Goal: Task Accomplishment & Management: Use online tool/utility

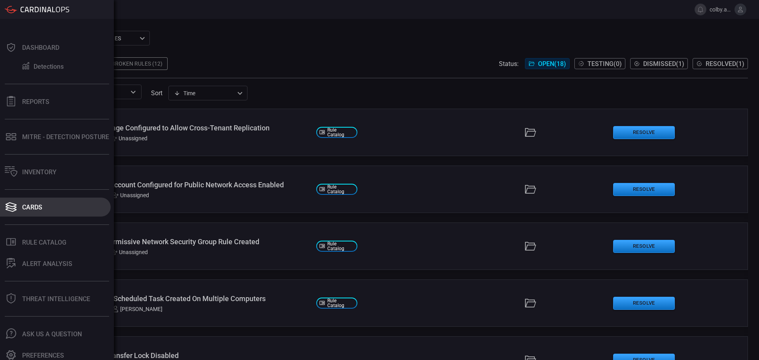
click at [30, 208] on div "Cards" at bounding box center [32, 208] width 20 height 8
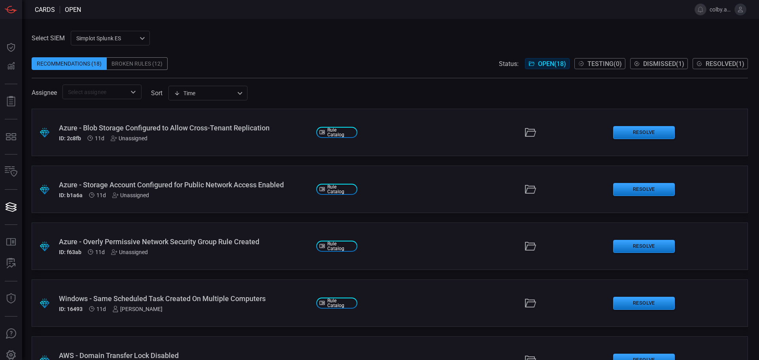
click at [266, 52] on span at bounding box center [390, 51] width 716 height 12
click at [119, 90] on input "text" at bounding box center [95, 92] width 61 height 10
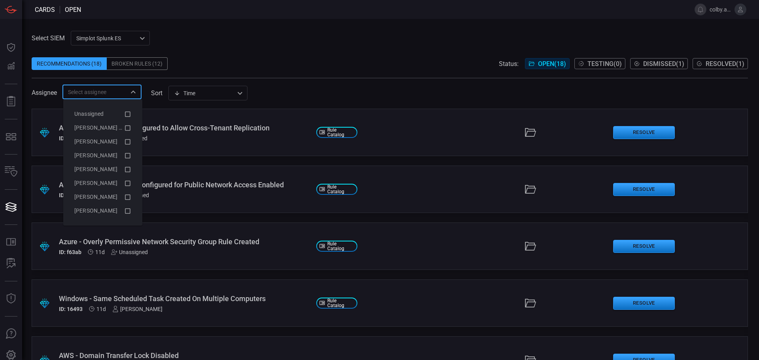
click at [315, 59] on div "Recommendations (18) Broken Rules (12) Status: Open ( 18 ) Testing ( 0 ) Dismis…" at bounding box center [390, 63] width 716 height 13
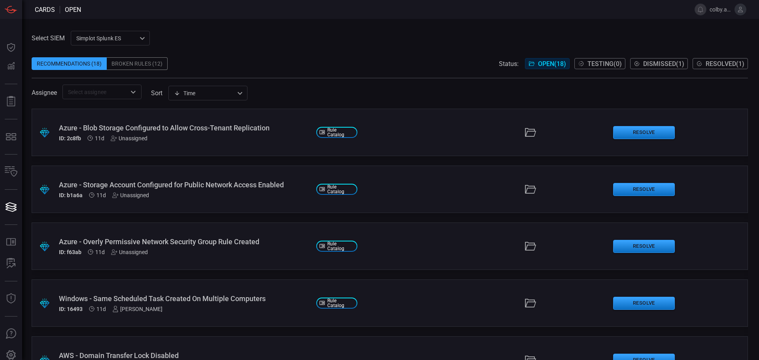
click at [355, 85] on div "Assignee ​ sort Time visibleUpdateTime ​" at bounding box center [390, 92] width 716 height 15
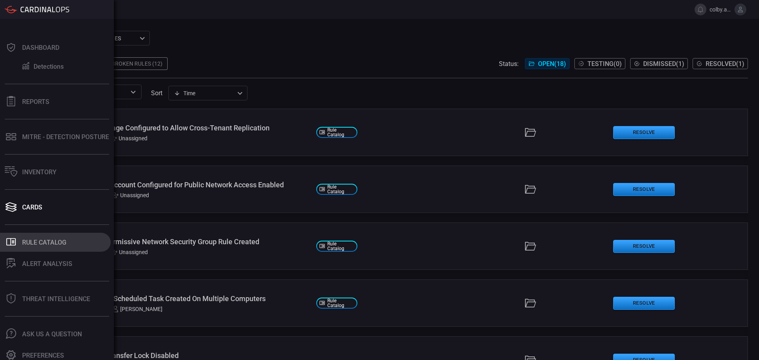
click at [36, 242] on div "Rule Catalog" at bounding box center [44, 243] width 44 height 8
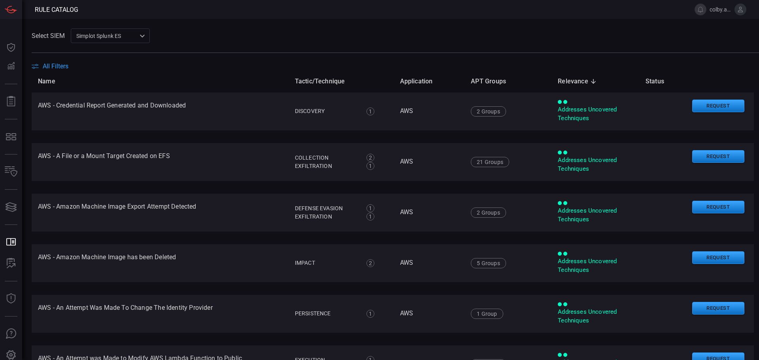
click at [64, 65] on span "All Filters" at bounding box center [56, 66] width 26 height 8
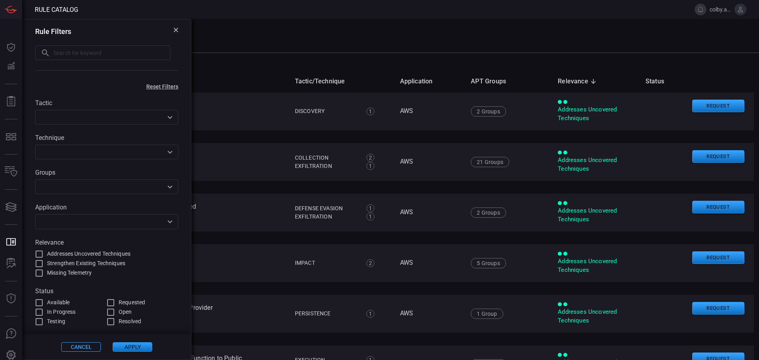
click at [127, 50] on input "text" at bounding box center [111, 52] width 117 height 15
type input "s3"
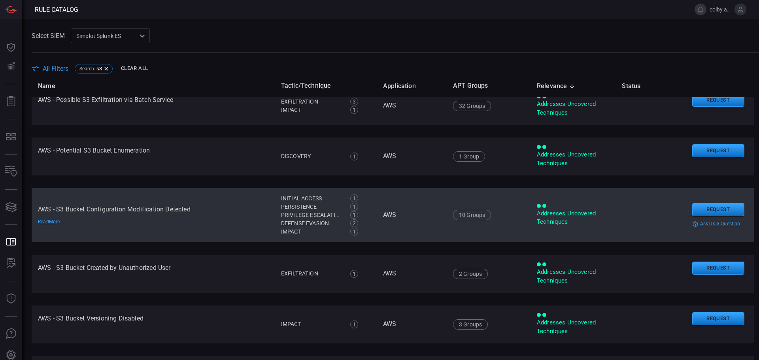
scroll to position [79, 0]
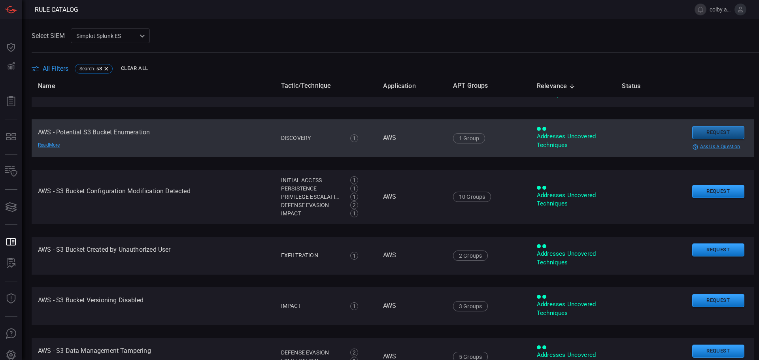
click at [693, 133] on button "Request" at bounding box center [718, 132] width 52 height 13
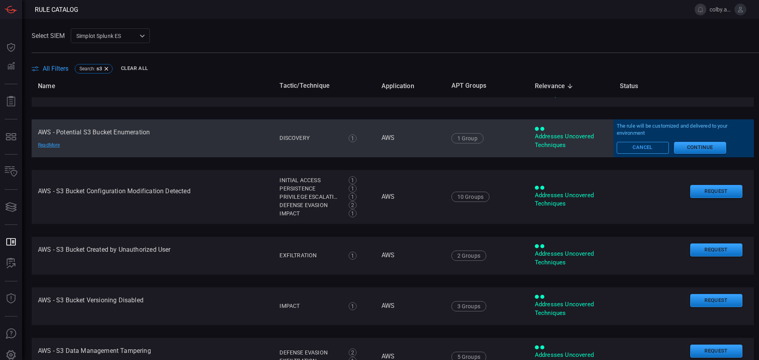
click at [631, 151] on button "Cancel" at bounding box center [643, 148] width 52 height 12
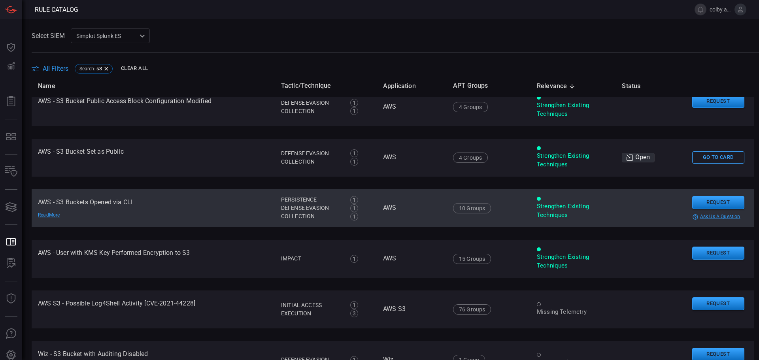
scroll to position [627, 0]
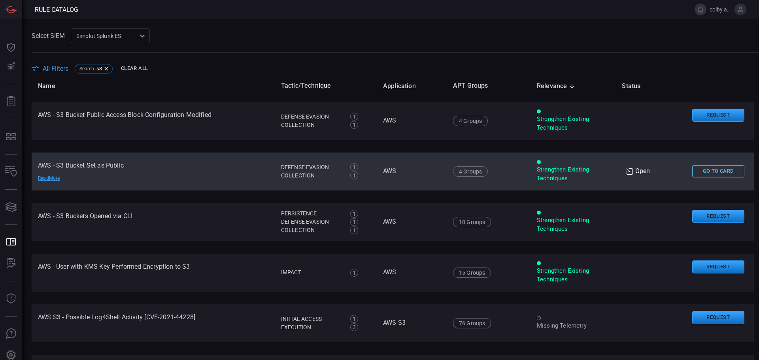
click at [709, 171] on button "Go To Card" at bounding box center [718, 171] width 52 height 12
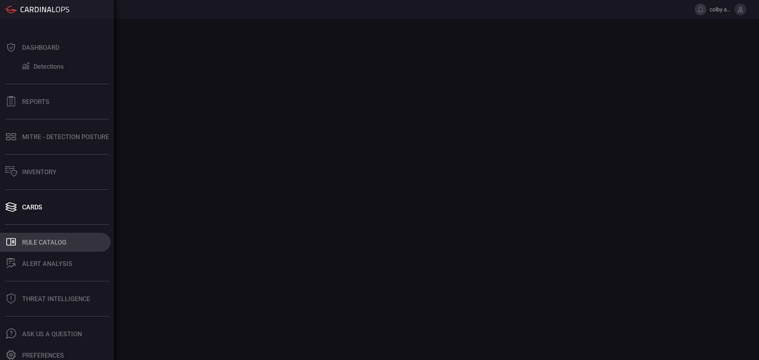
click at [43, 244] on div "Rule Catalog" at bounding box center [44, 243] width 44 height 8
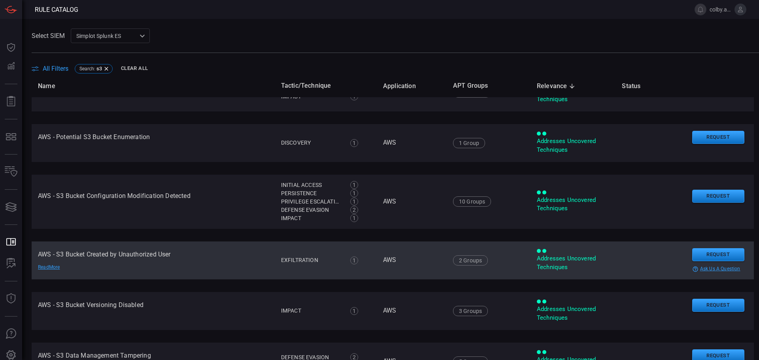
scroll to position [79, 0]
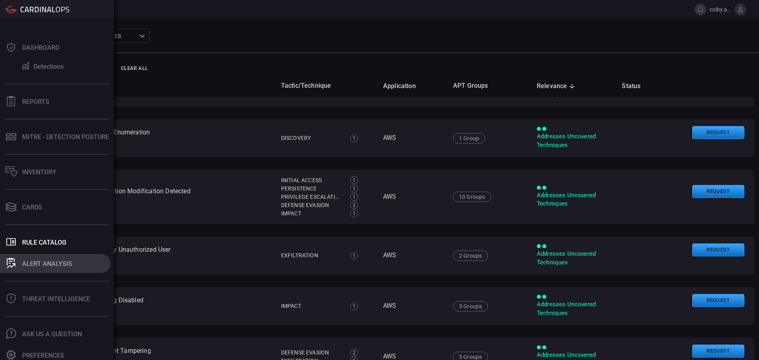
click at [39, 265] on div "ALERT ANALYSIS" at bounding box center [47, 264] width 50 height 8
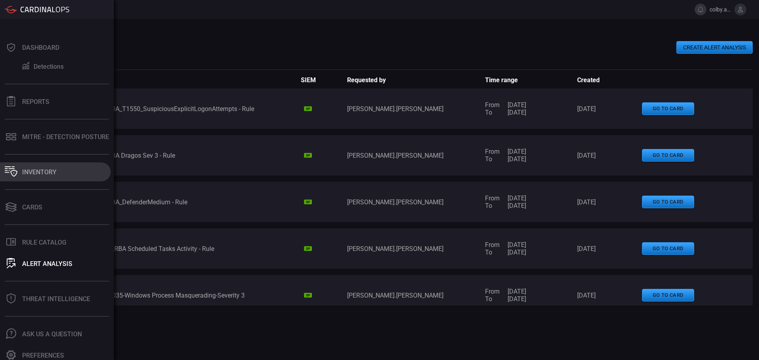
click at [40, 171] on div "Inventory" at bounding box center [39, 172] width 34 height 8
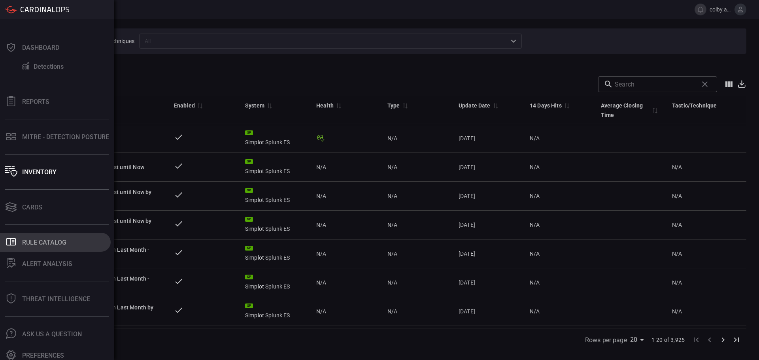
click at [36, 245] on div "Rule Catalog" at bounding box center [44, 243] width 44 height 8
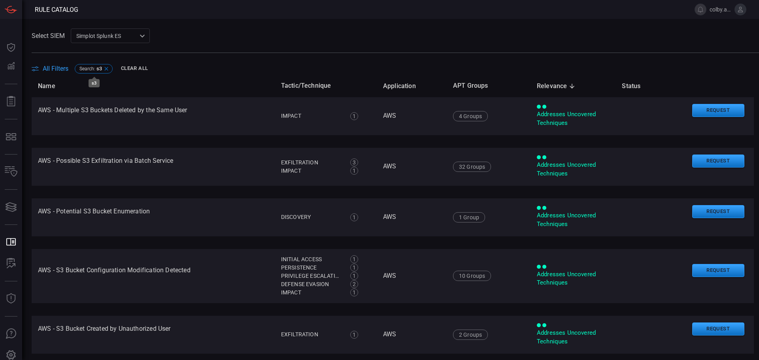
click at [106, 68] on icon at bounding box center [106, 69] width 4 height 4
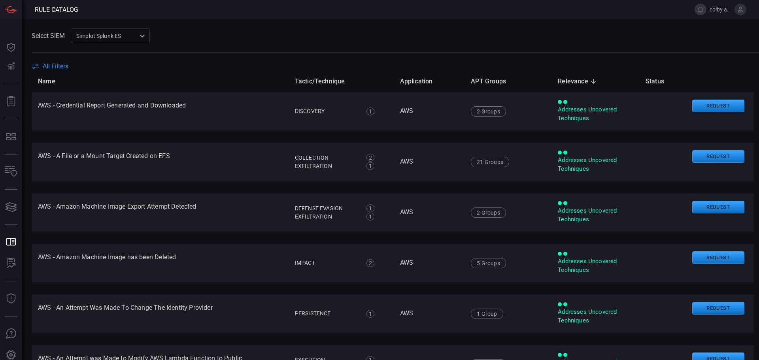
click at [64, 69] on span "All Filters" at bounding box center [56, 66] width 26 height 8
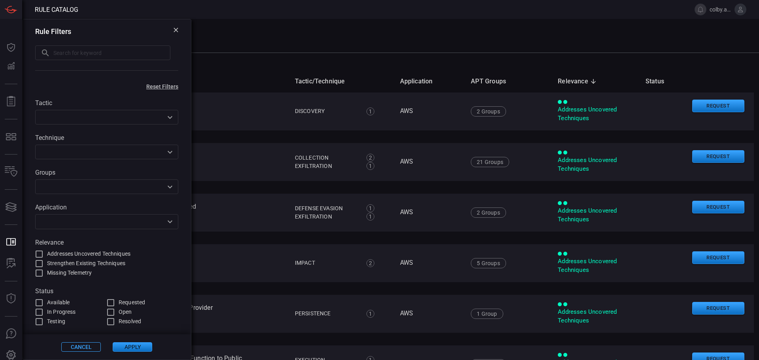
click at [98, 61] on div "​ ​" at bounding box center [106, 53] width 143 height 16
click at [102, 51] on input "text" at bounding box center [111, 52] width 117 height 15
type input "s3"
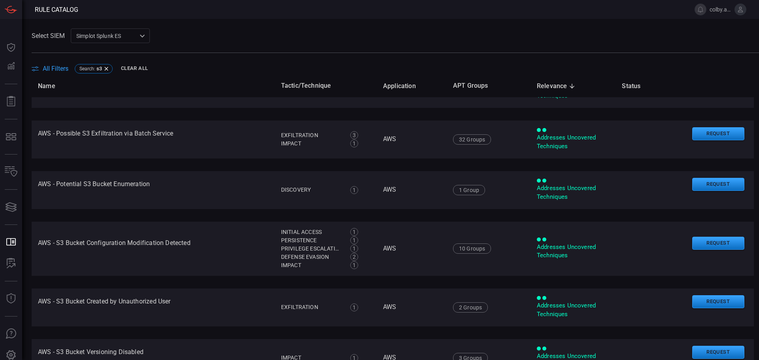
scroll to position [40, 0]
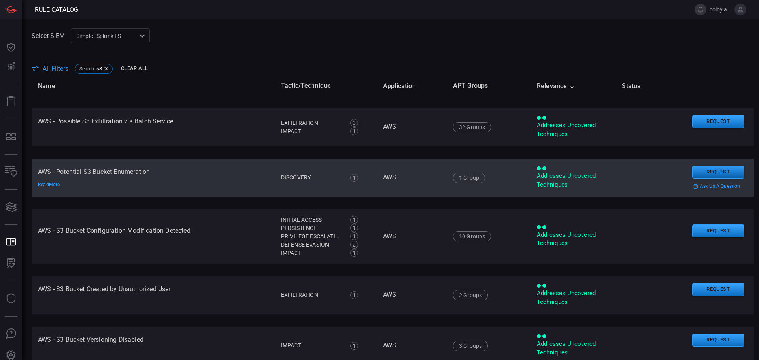
click at [705, 175] on button "Request" at bounding box center [718, 172] width 52 height 13
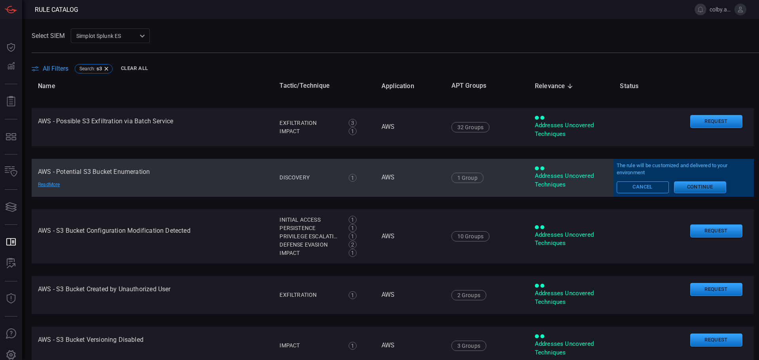
click at [676, 189] on button "Continue" at bounding box center [700, 187] width 52 height 12
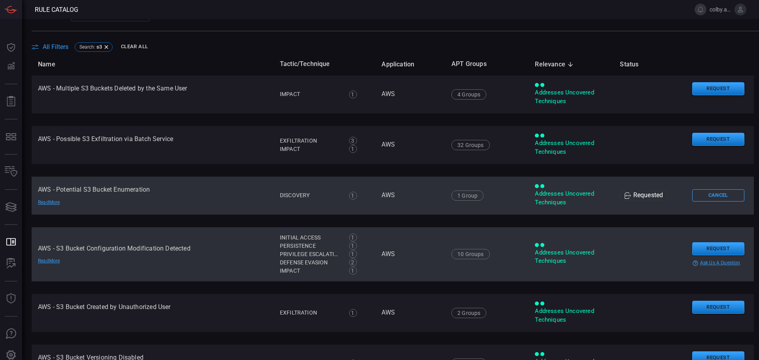
scroll to position [0, 0]
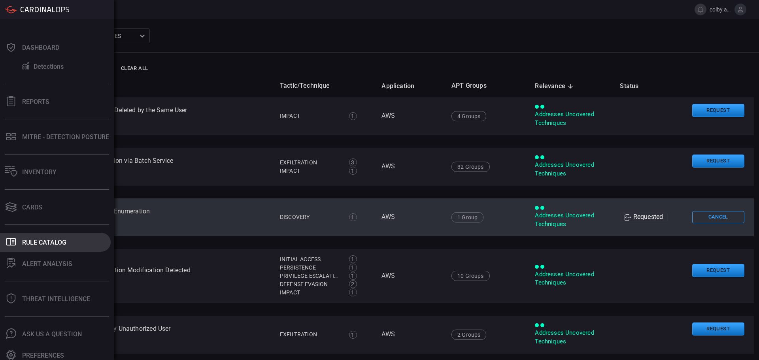
click at [51, 243] on div "Rule Catalog" at bounding box center [44, 243] width 44 height 8
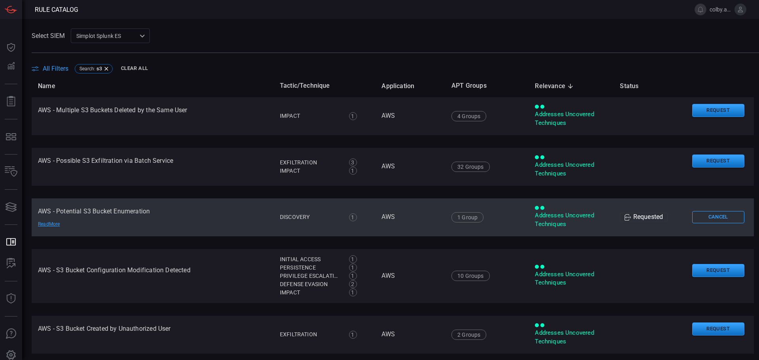
click at [208, 76] on th "Name" at bounding box center [153, 86] width 242 height 23
click at [105, 68] on icon at bounding box center [106, 69] width 6 height 6
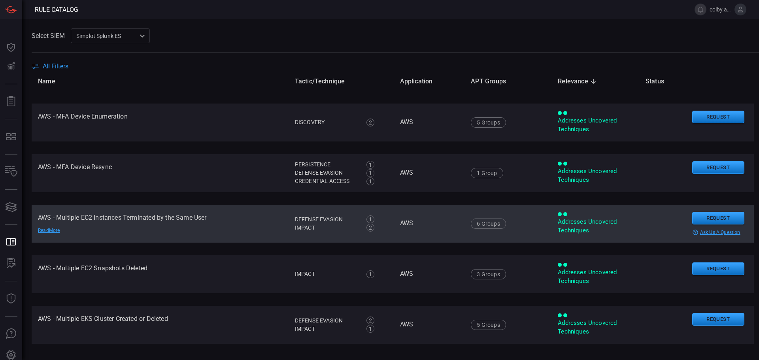
scroll to position [17, 0]
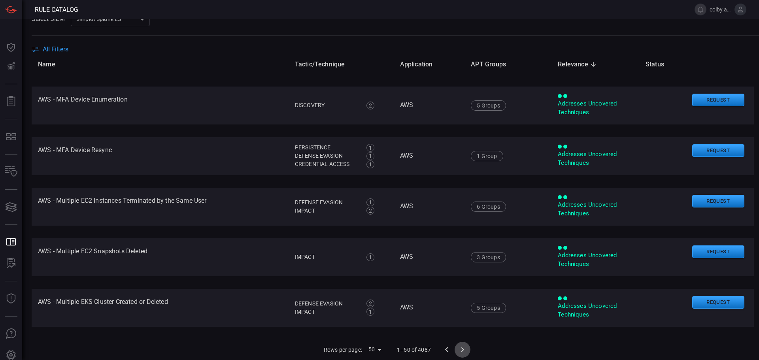
click at [461, 349] on icon "Go to next page" at bounding box center [462, 349] width 3 height 5
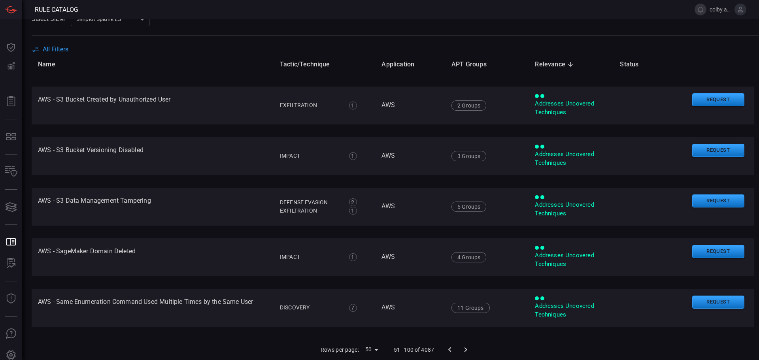
click at [365, 352] on body "Rule Catalog colby.austin Dashboard Dashboard Detections Detections Reports Rep…" at bounding box center [379, 180] width 759 height 360
click at [389, 338] on div at bounding box center [379, 180] width 759 height 360
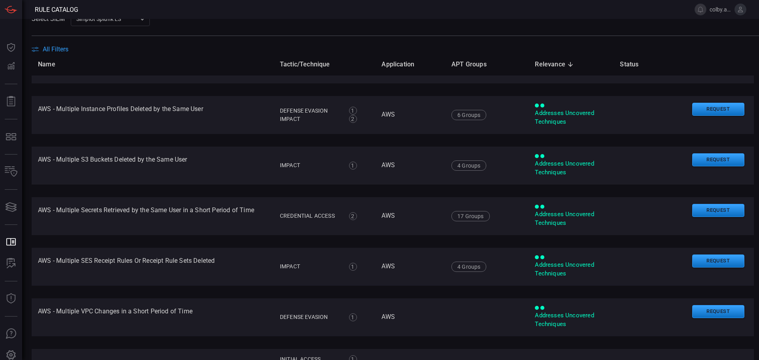
scroll to position [0, 0]
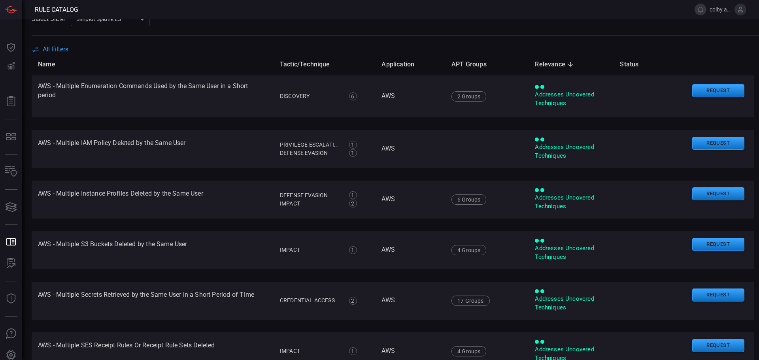
click at [334, 39] on span at bounding box center [395, 40] width 727 height 9
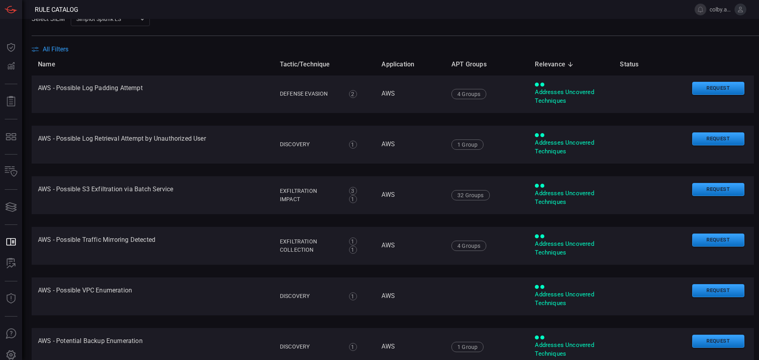
scroll to position [870, 0]
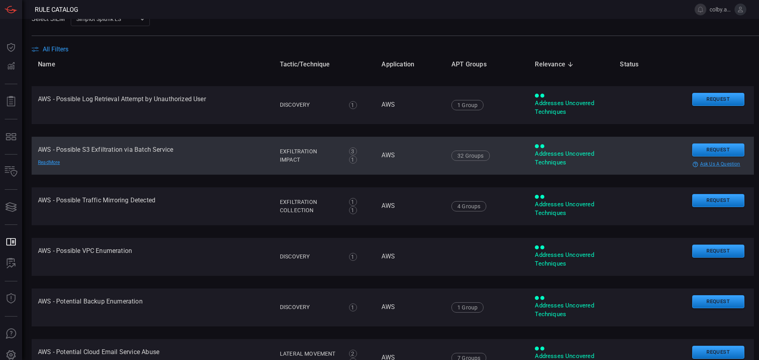
click at [155, 153] on td "AWS - Possible S3 Exfiltration via Batch Service Read More" at bounding box center [153, 156] width 242 height 38
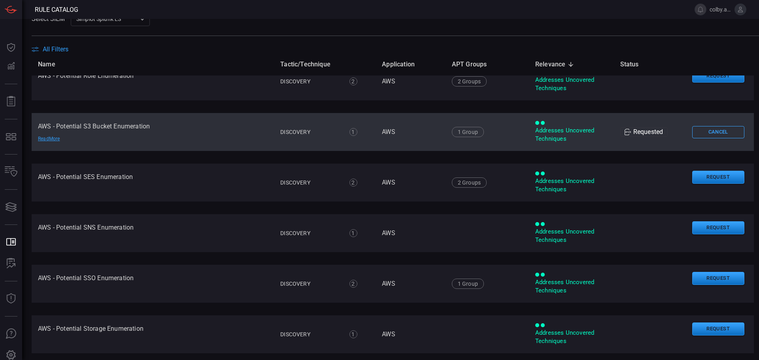
scroll to position [1423, 0]
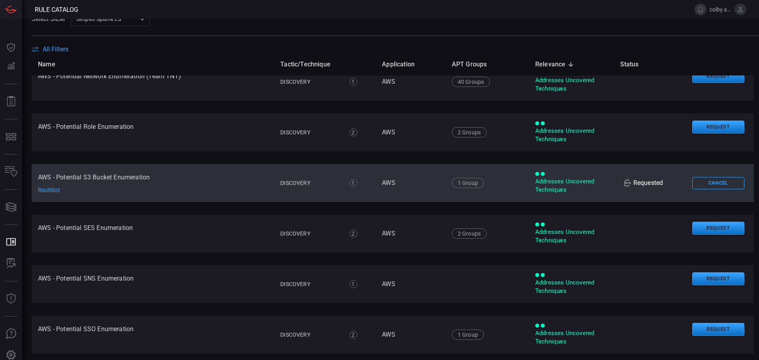
click at [142, 182] on td "AWS - Potential S3 Bucket Enumeration Read More" at bounding box center [153, 183] width 242 height 38
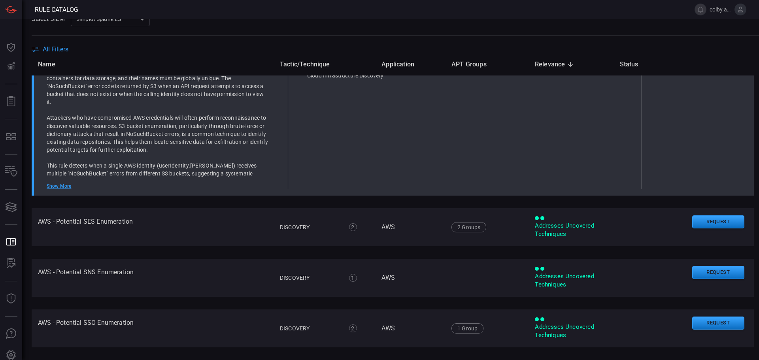
scroll to position [1243, 0]
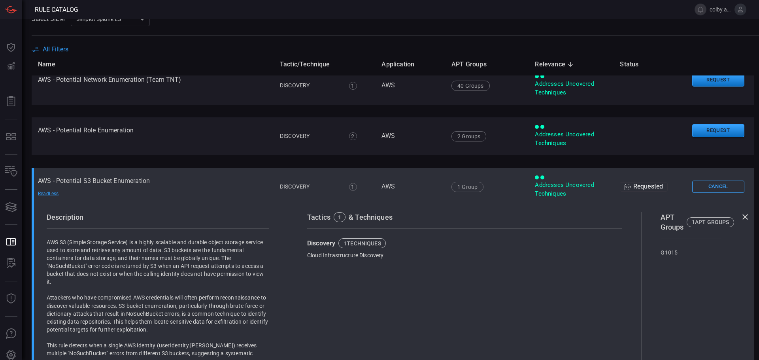
click at [142, 183] on td "AWS - Potential S3 Bucket Enumeration Read Less" at bounding box center [153, 187] width 242 height 38
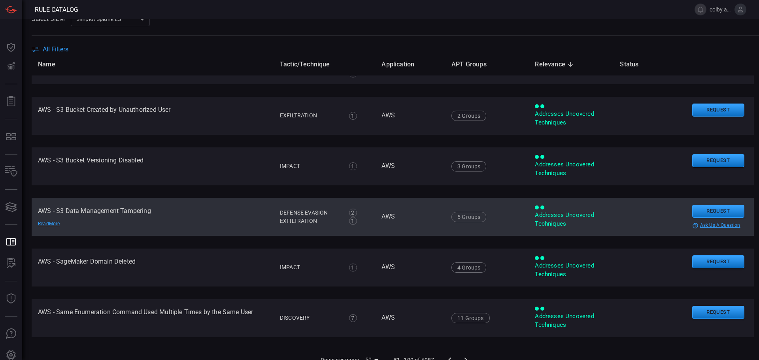
scroll to position [2302, 0]
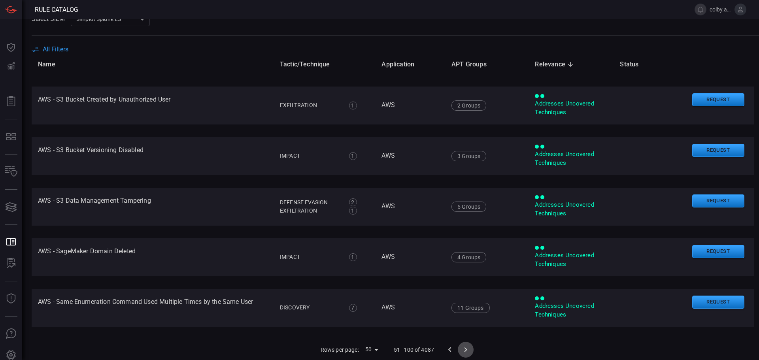
click at [465, 349] on icon "Go to next page" at bounding box center [466, 349] width 3 height 5
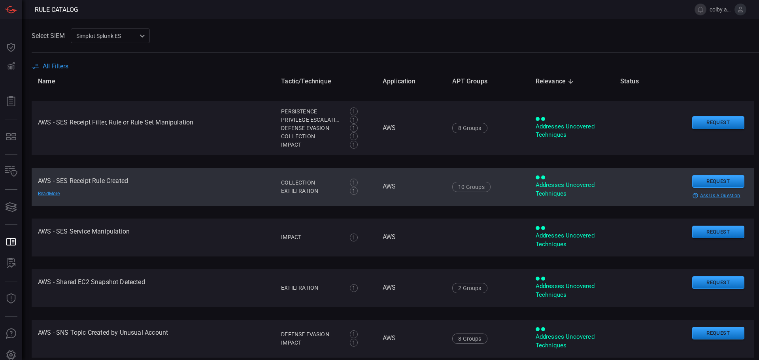
scroll to position [316, 0]
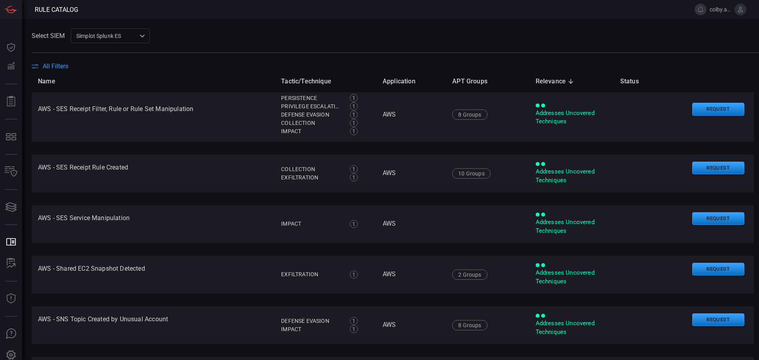
click at [386, 28] on main "Select SIEM Simplot Splunk ES 9280bf09-ba5f-4995-b6fb-90a154a1af4e ​ All Filter…" at bounding box center [379, 189] width 759 height 341
